Goal: Task Accomplishment & Management: Complete application form

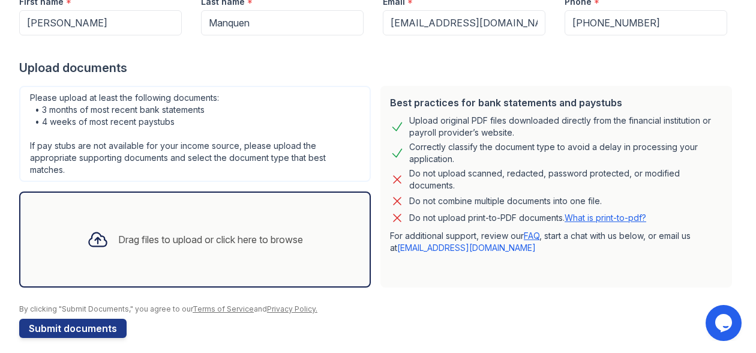
scroll to position [190, 0]
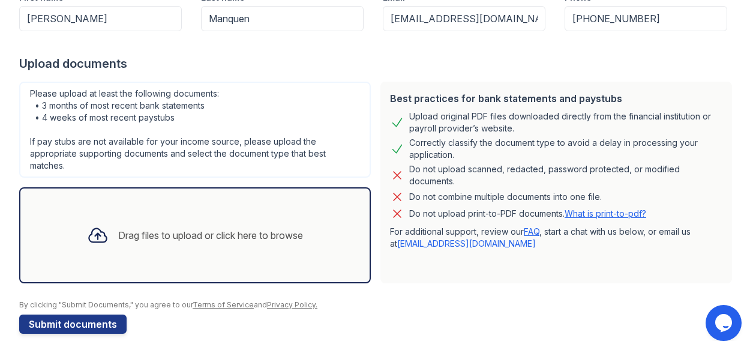
click at [230, 224] on div "Drag files to upload or click here to browse" at bounding box center [194, 235] width 235 height 41
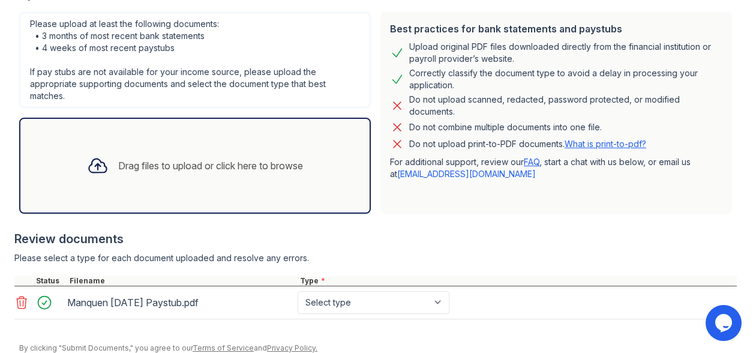
scroll to position [262, 0]
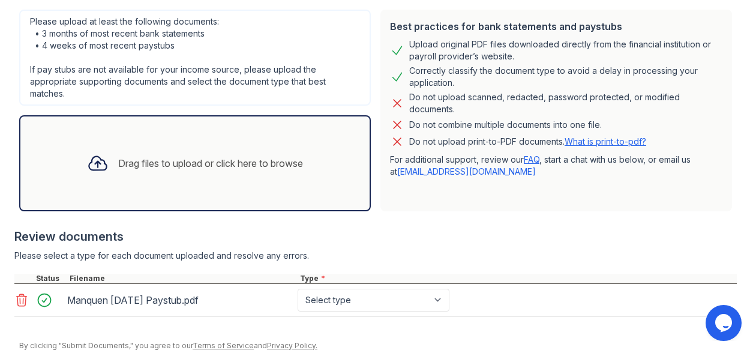
click at [191, 178] on div "Drag files to upload or click here to browse" at bounding box center [194, 163] width 235 height 41
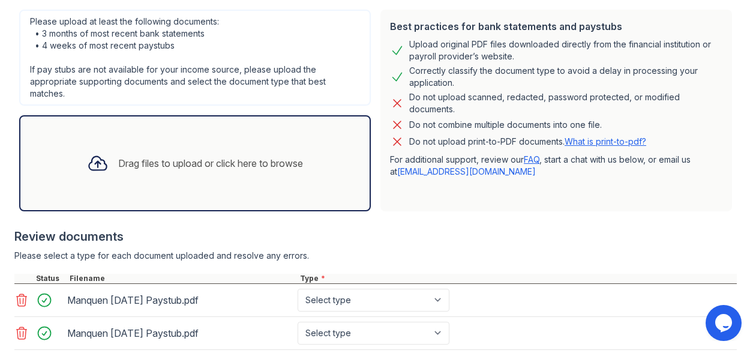
click at [188, 169] on div "Drag files to upload or click here to browse" at bounding box center [210, 163] width 185 height 14
click at [223, 166] on div "Drag files to upload or click here to browse" at bounding box center [210, 163] width 185 height 14
click at [183, 169] on div "Drag files to upload or click here to browse" at bounding box center [210, 163] width 185 height 14
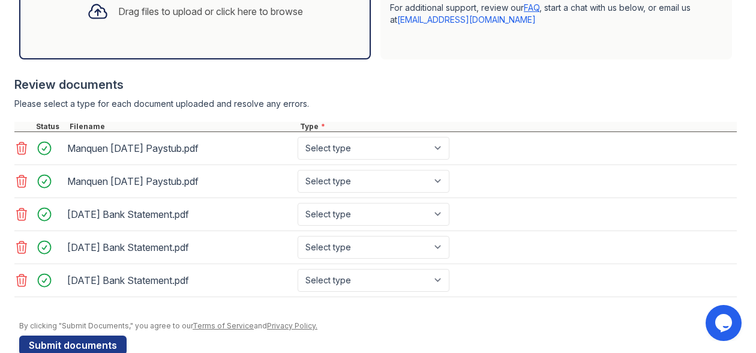
scroll to position [439, 0]
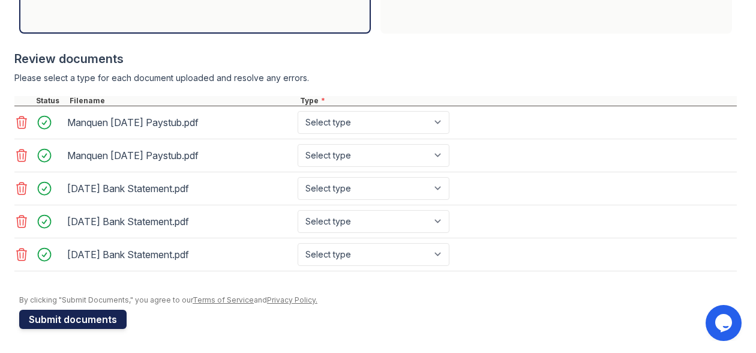
click at [79, 317] on button "Submit documents" at bounding box center [72, 319] width 107 height 19
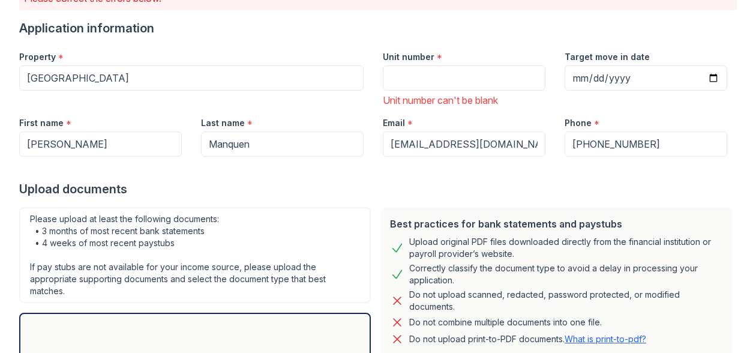
scroll to position [114, 0]
click at [421, 84] on input "Unit number" at bounding box center [464, 78] width 163 height 25
type input "3809"
click at [710, 79] on input "Target move in date" at bounding box center [645, 78] width 163 height 25
type input "[DATE]"
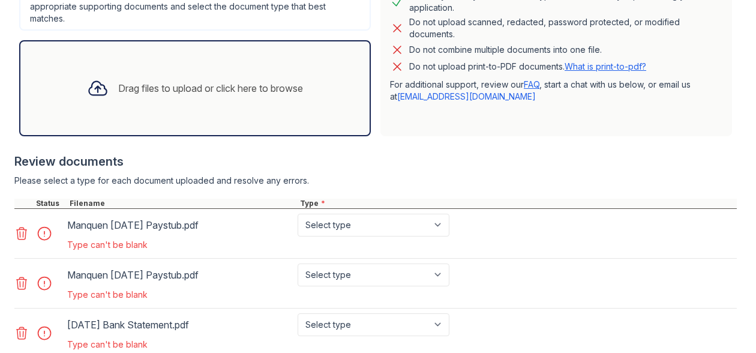
scroll to position [391, 0]
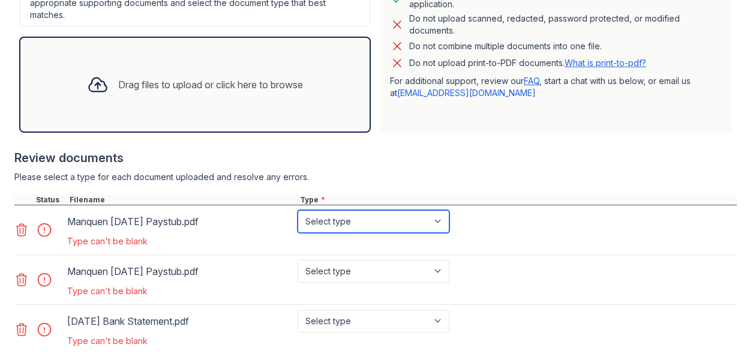
click at [404, 223] on select "Select type Paystub Bank Statement Offer Letter Tax Documents Benefit Award Let…" at bounding box center [374, 221] width 152 height 23
select select "paystub"
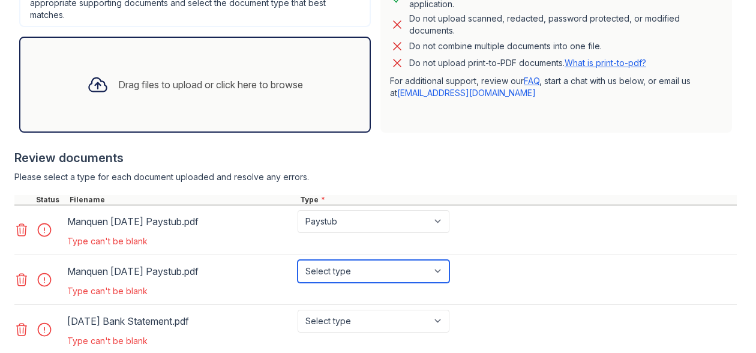
click at [374, 269] on select "Select type Paystub Bank Statement Offer Letter Tax Documents Benefit Award Let…" at bounding box center [374, 271] width 152 height 23
select select "paystub"
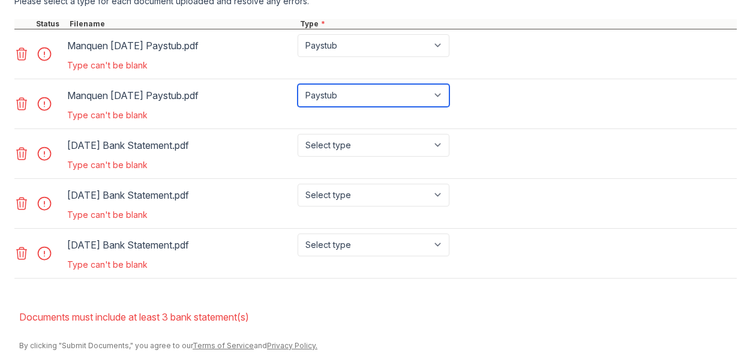
scroll to position [567, 0]
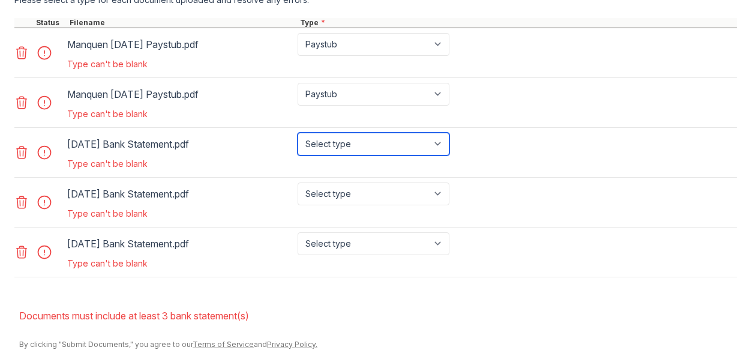
click at [355, 148] on select "Select type Paystub Bank Statement Offer Letter Tax Documents Benefit Award Let…" at bounding box center [374, 144] width 152 height 23
select select "bank_statement"
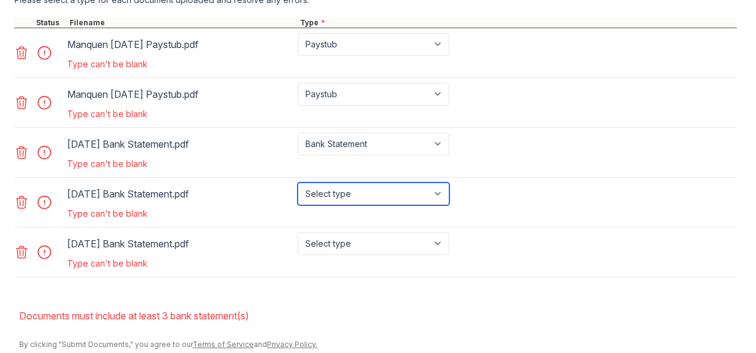
click at [351, 192] on select "Select type Paystub Bank Statement Offer Letter Tax Documents Benefit Award Let…" at bounding box center [374, 193] width 152 height 23
select select "bank_statement"
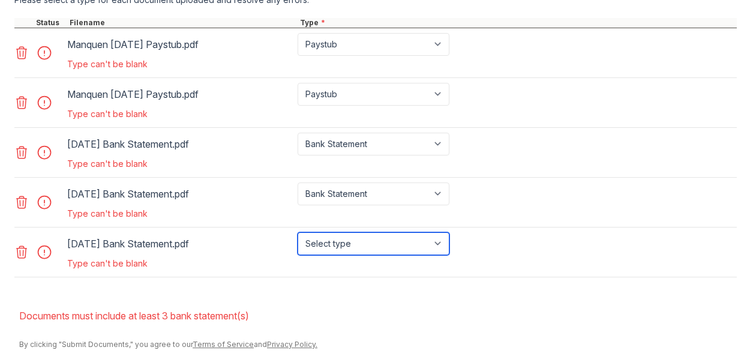
click at [352, 243] on select "Select type Paystub Bank Statement Offer Letter Tax Documents Benefit Award Let…" at bounding box center [374, 243] width 152 height 23
select select "bank_statement"
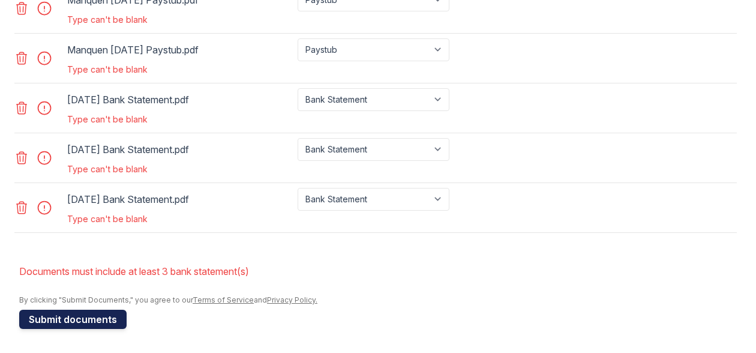
click at [86, 323] on button "Submit documents" at bounding box center [72, 319] width 107 height 19
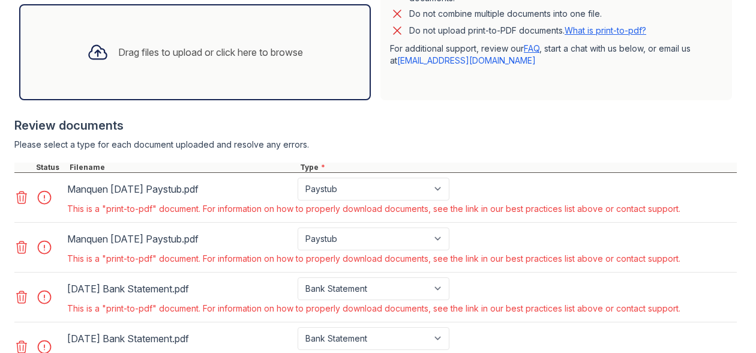
scroll to position [410, 0]
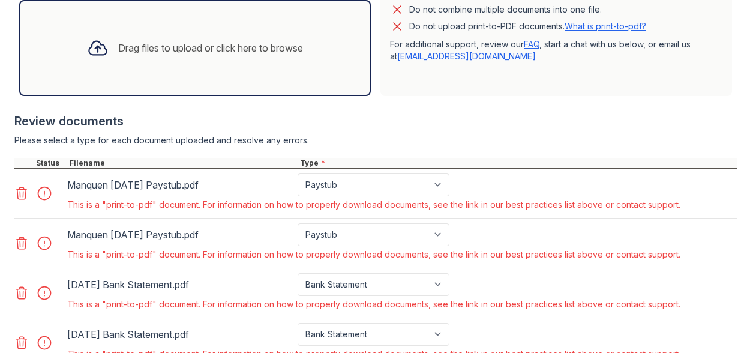
click at [194, 59] on div "Drag files to upload or click here to browse" at bounding box center [194, 48] width 235 height 41
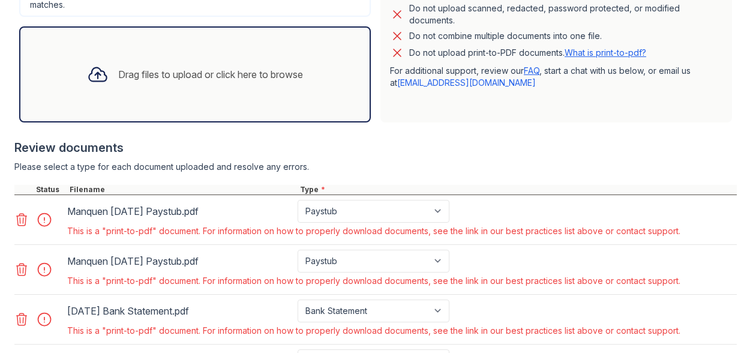
scroll to position [380, 0]
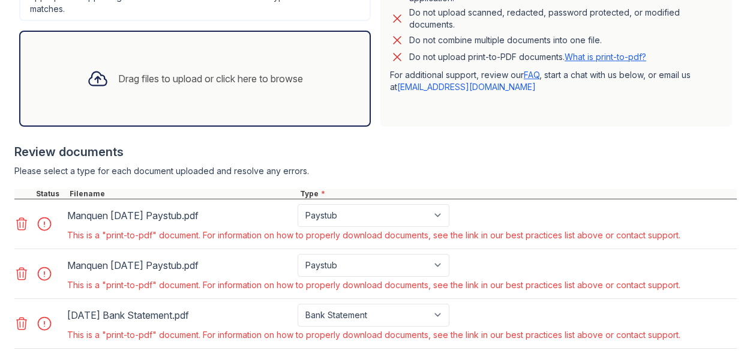
click at [23, 224] on icon at bounding box center [22, 224] width 10 height 12
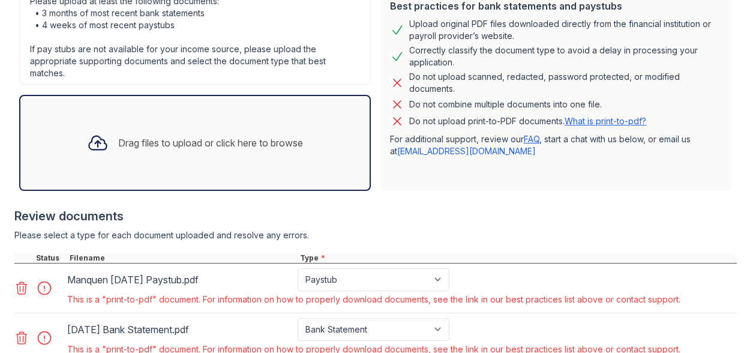
scroll to position [320, 0]
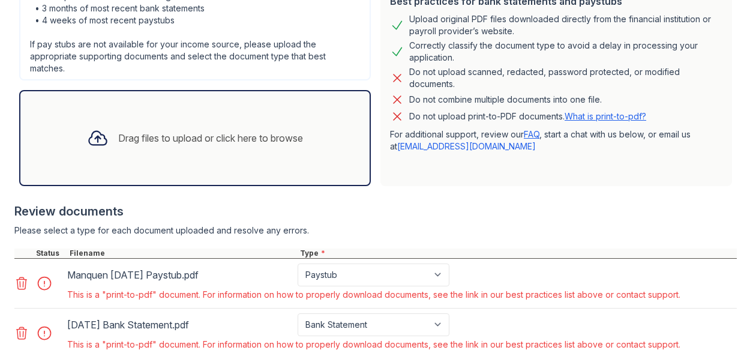
click at [209, 140] on div "Drag files to upload or click here to browse" at bounding box center [210, 138] width 185 height 14
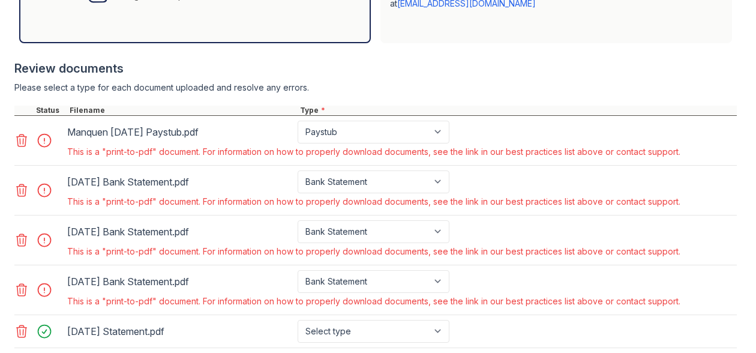
scroll to position [540, 0]
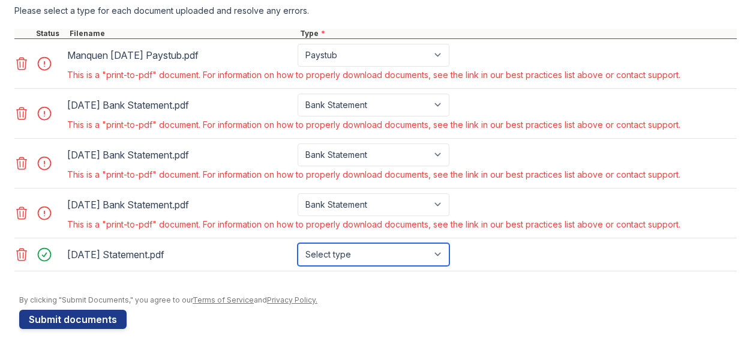
click at [356, 251] on select "Select type Paystub Bank Statement Offer Letter Tax Documents Benefit Award Let…" at bounding box center [374, 254] width 152 height 23
select select "bank_statement"
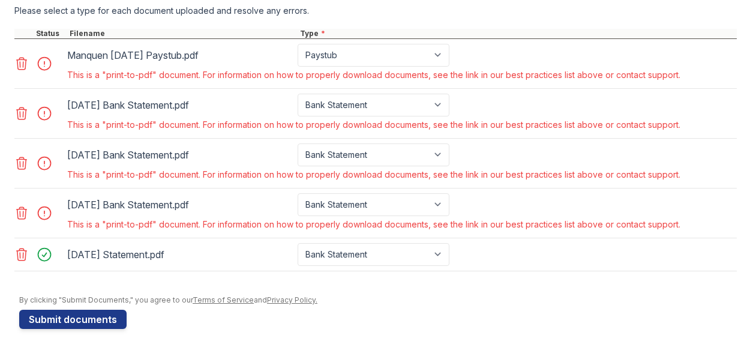
click at [22, 211] on icon at bounding box center [21, 213] width 14 height 14
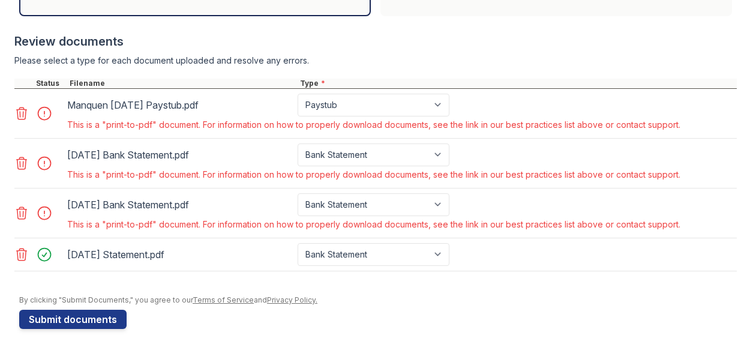
scroll to position [490, 0]
click at [22, 164] on icon at bounding box center [21, 163] width 14 height 14
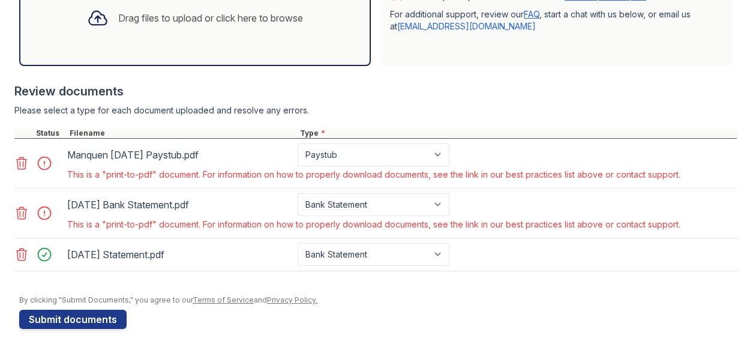
scroll to position [440, 0]
click at [25, 209] on icon at bounding box center [21, 213] width 14 height 14
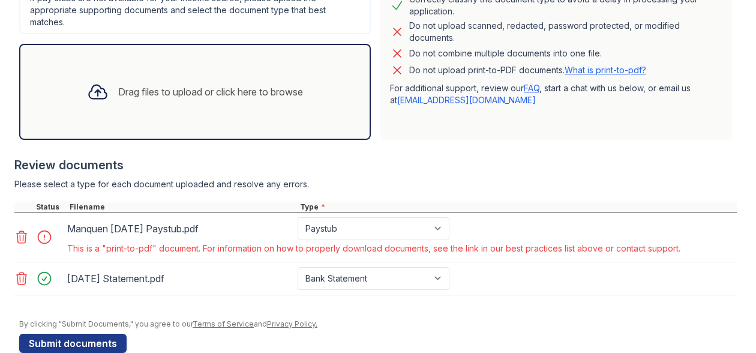
scroll to position [391, 0]
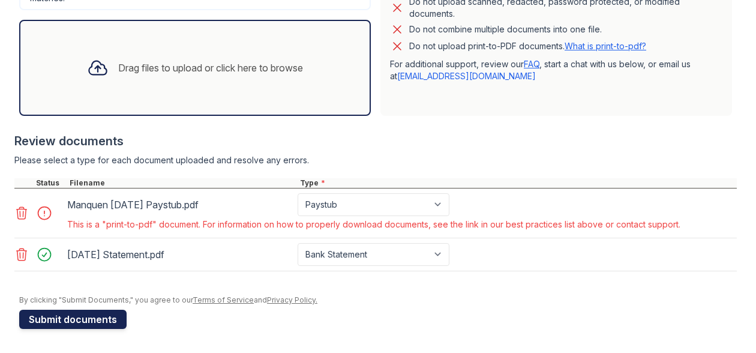
click at [76, 319] on button "Submit documents" at bounding box center [72, 319] width 107 height 19
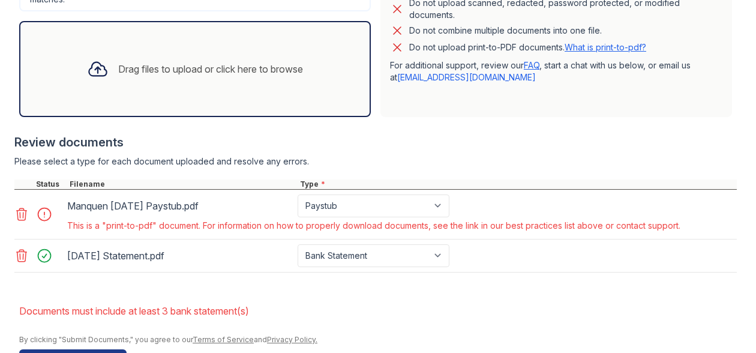
scroll to position [324, 0]
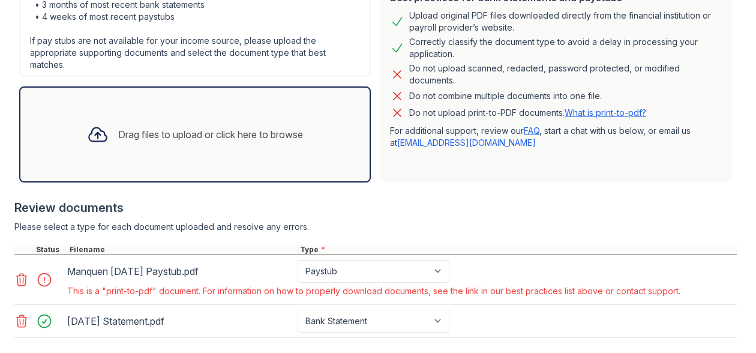
click at [239, 129] on div "Drag files to upload or click here to browse" at bounding box center [210, 134] width 185 height 14
click at [271, 142] on div "Drag files to upload or click here to browse" at bounding box center [194, 134] width 235 height 41
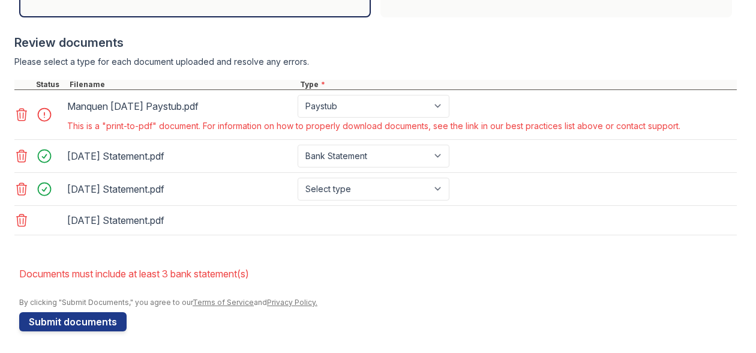
scroll to position [491, 0]
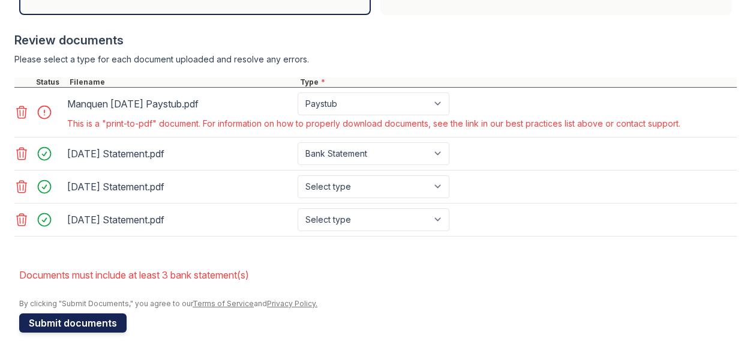
click at [91, 321] on button "Submit documents" at bounding box center [72, 322] width 107 height 19
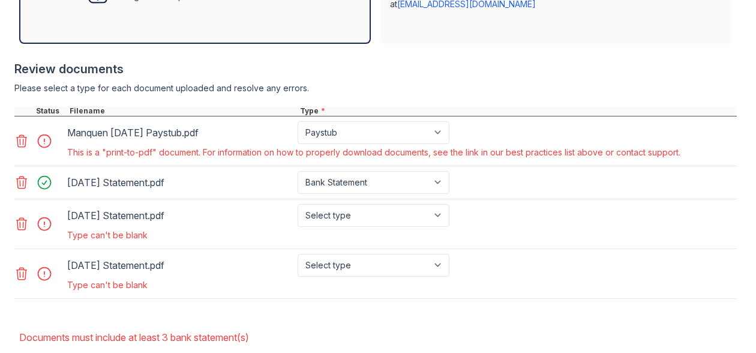
scroll to position [465, 0]
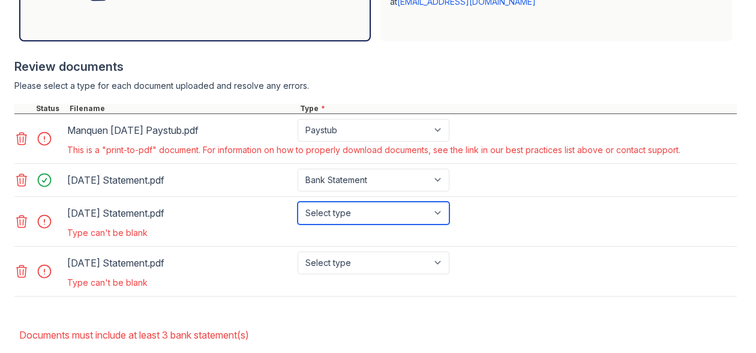
click at [341, 212] on select "Select type Paystub Bank Statement Offer Letter Tax Documents Benefit Award Let…" at bounding box center [374, 213] width 152 height 23
select select "bank_statement"
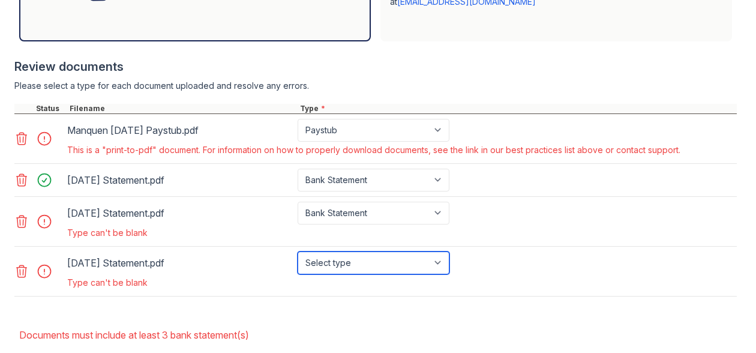
click at [352, 262] on select "Select type Paystub Bank Statement Offer Letter Tax Documents Benefit Award Let…" at bounding box center [374, 262] width 152 height 23
select select "bank_statement"
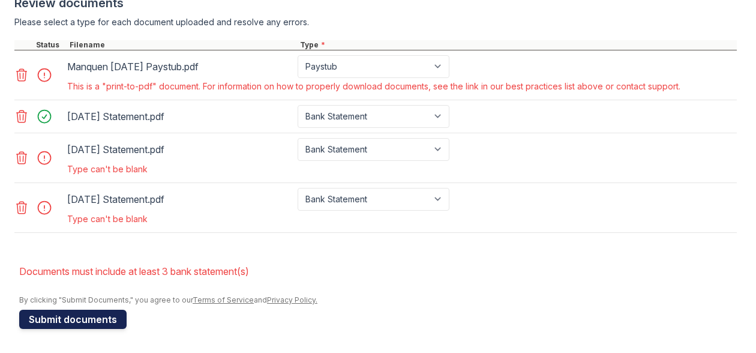
click at [93, 316] on button "Submit documents" at bounding box center [72, 319] width 107 height 19
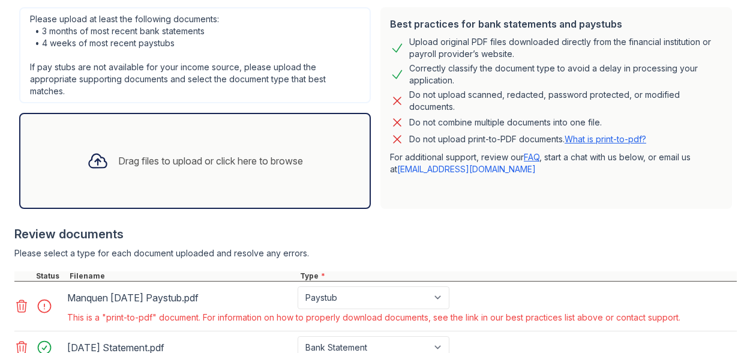
scroll to position [284, 0]
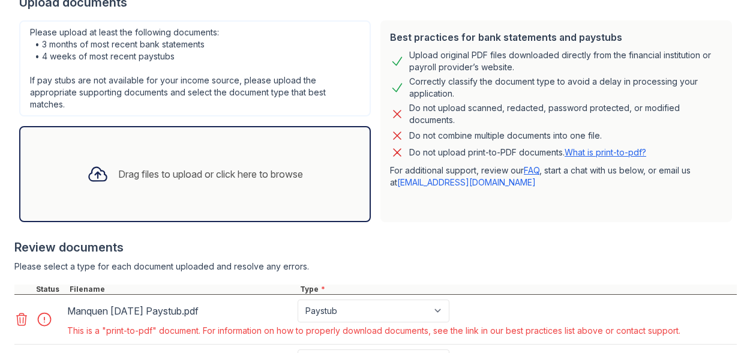
click at [232, 182] on div "Drag files to upload or click here to browse" at bounding box center [194, 174] width 235 height 41
click at [225, 160] on div "Drag files to upload or click here to browse" at bounding box center [194, 174] width 235 height 41
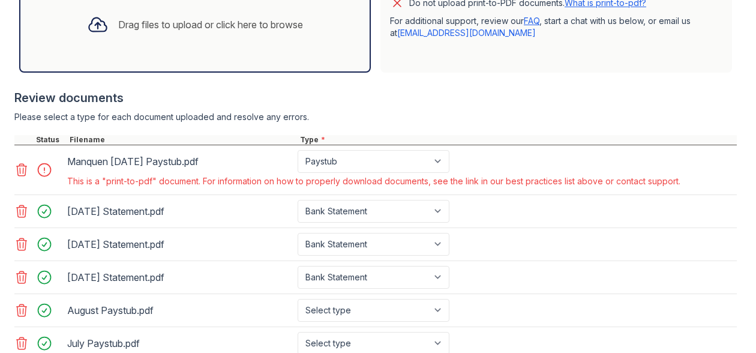
scroll to position [522, 0]
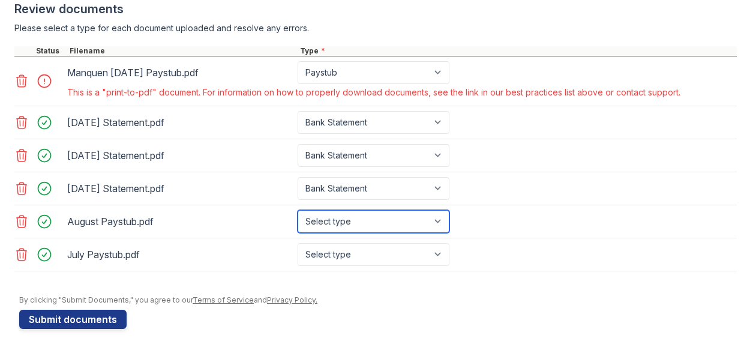
click at [371, 217] on select "Select type Paystub Bank Statement Offer Letter Tax Documents Benefit Award Let…" at bounding box center [374, 221] width 152 height 23
select select "paystub"
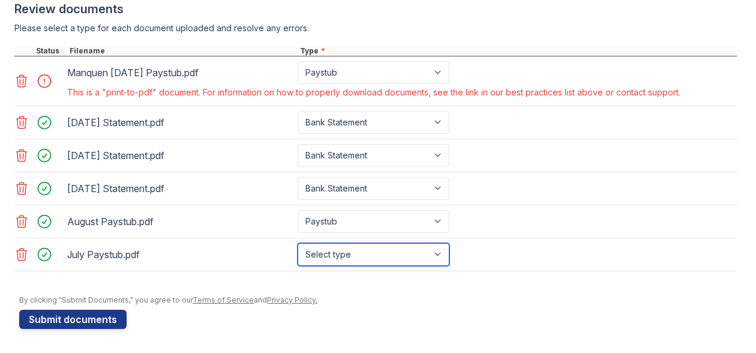
click at [367, 255] on select "Select type Paystub Bank Statement Offer Letter Tax Documents Benefit Award Let…" at bounding box center [374, 254] width 152 height 23
select select "paystub"
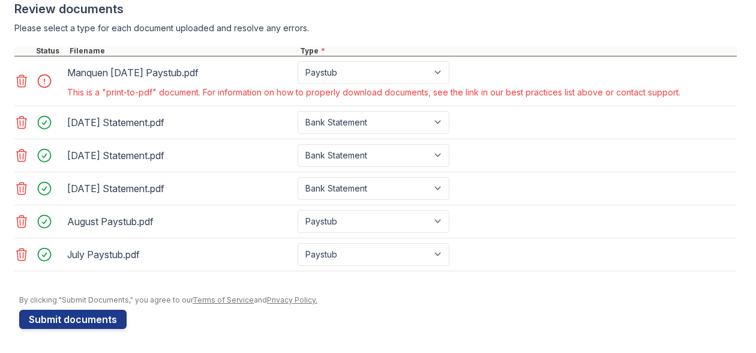
click at [20, 77] on icon at bounding box center [21, 81] width 14 height 14
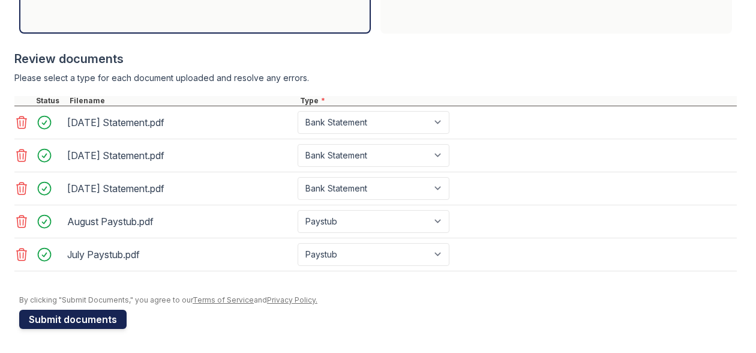
click at [83, 316] on button "Submit documents" at bounding box center [72, 319] width 107 height 19
